Goal: Information Seeking & Learning: Compare options

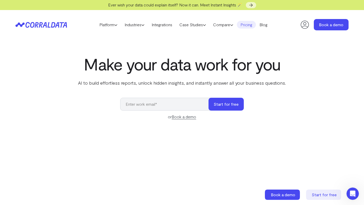
click at [246, 26] on link "Pricing" at bounding box center [246, 25] width 19 height 8
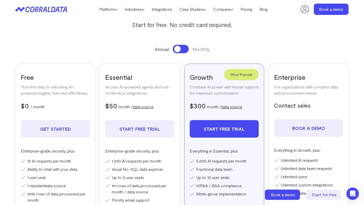
scroll to position [59, 0]
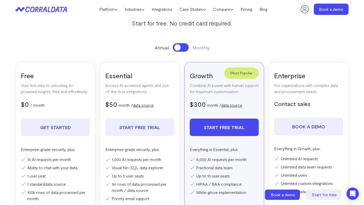
click at [181, 48] on button at bounding box center [181, 47] width 16 height 8
click at [181, 48] on span at bounding box center [183, 47] width 6 height 6
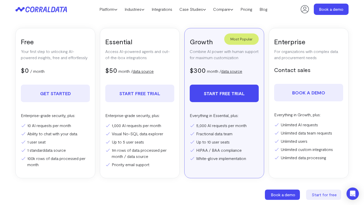
scroll to position [93, 0]
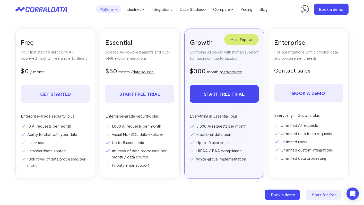
click at [111, 12] on link "Platform" at bounding box center [108, 9] width 25 height 8
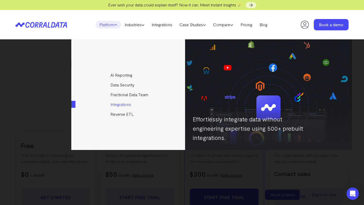
click at [126, 106] on link "Integrations" at bounding box center [128, 104] width 114 height 10
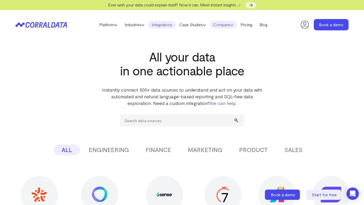
click at [227, 25] on link "Compare" at bounding box center [222, 25] width 27 height 8
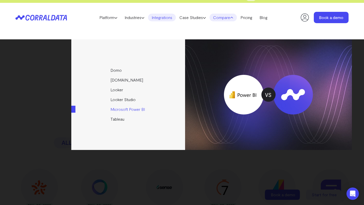
scroll to position [6, 0]
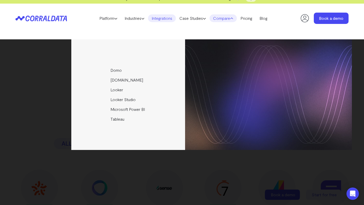
click at [155, 17] on link "Integrations" at bounding box center [162, 18] width 28 height 8
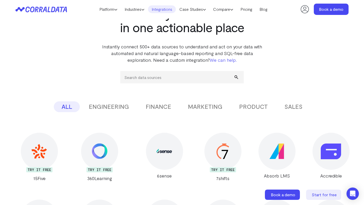
scroll to position [33, 0]
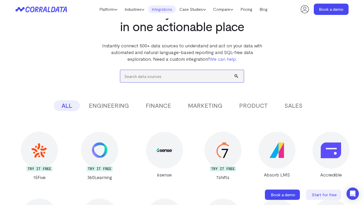
click at [179, 81] on input "search" at bounding box center [181, 76] width 123 height 12
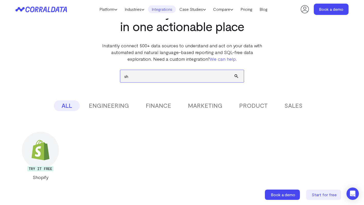
type input "s"
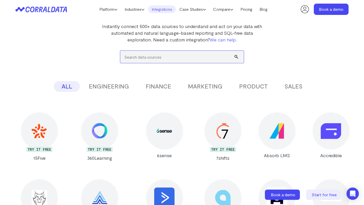
scroll to position [0, 0]
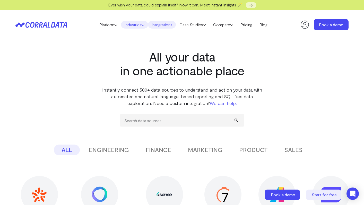
click at [138, 24] on link "Industries" at bounding box center [134, 25] width 27 height 8
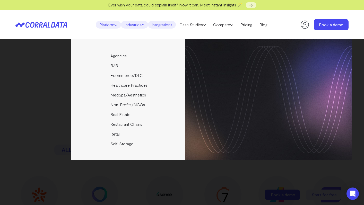
click at [111, 26] on link "Platform" at bounding box center [108, 25] width 25 height 8
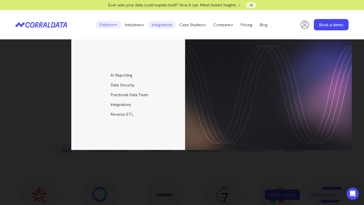
click at [157, 23] on link "Integrations" at bounding box center [162, 25] width 28 height 8
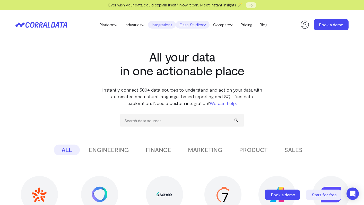
click at [187, 25] on link "Case Studies" at bounding box center [193, 25] width 34 height 8
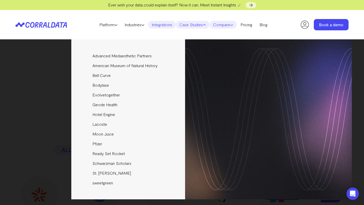
click at [230, 25] on link "Compare" at bounding box center [222, 25] width 27 height 8
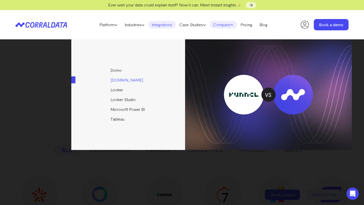
click at [122, 78] on link "[DOMAIN_NAME]" at bounding box center [128, 80] width 114 height 10
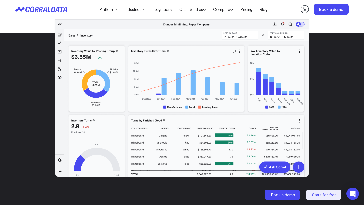
scroll to position [102, 0]
